Goal: Navigation & Orientation: Go to known website

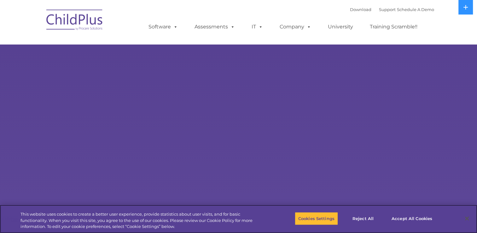
select select "MEDIUM"
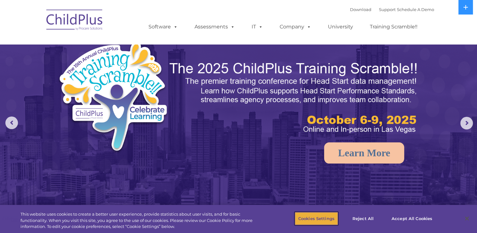
click at [329, 221] on button "Cookies Settings" at bounding box center [316, 218] width 43 height 13
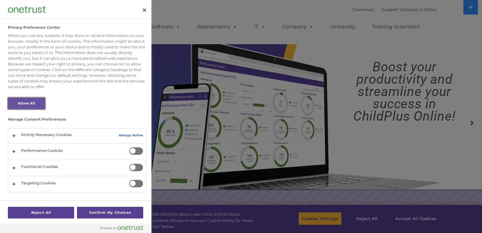
click at [22, 108] on button "Allow All" at bounding box center [26, 104] width 37 height 12
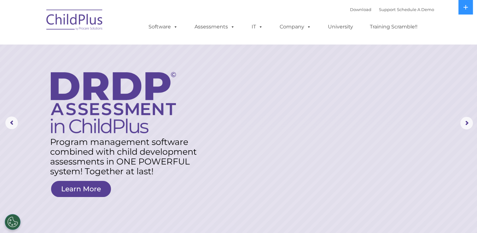
click at [76, 21] on img at bounding box center [74, 21] width 63 height 32
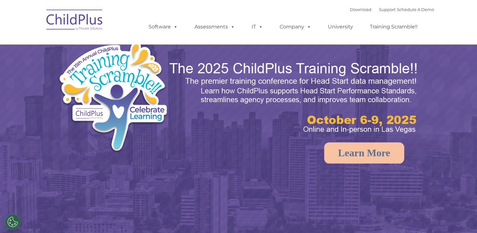
select select "MEDIUM"
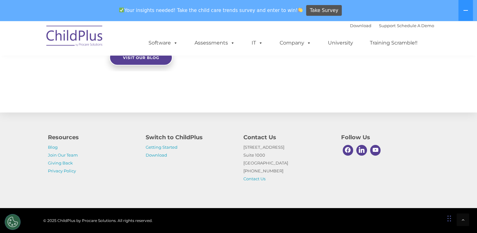
scroll to position [733, 0]
